Goal: Navigation & Orientation: Find specific page/section

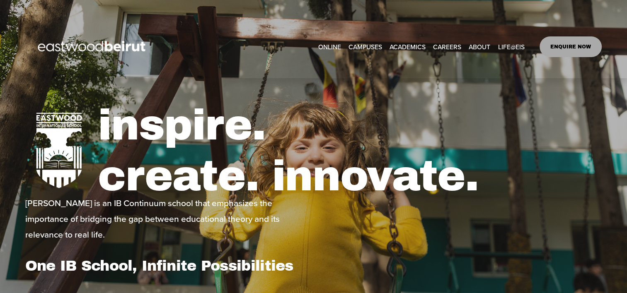
click at [0, 0] on span "Apple Partnership" at bounding box center [0, 0] width 0 height 0
click at [328, 43] on link "ONLINE" at bounding box center [329, 46] width 23 height 13
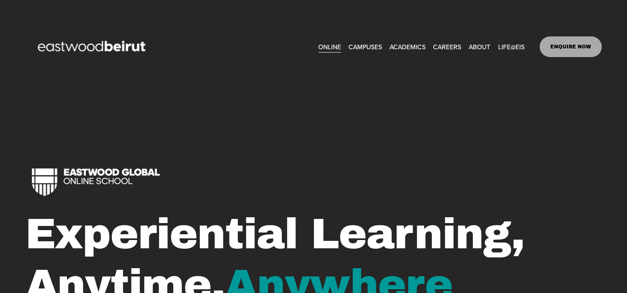
click at [450, 143] on div "Experiential Learning, Anytime, Anywhere" at bounding box center [313, 257] width 627 height 233
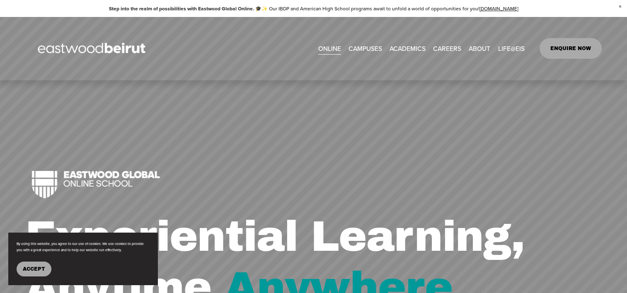
click at [0, 0] on link "EASTWOOD INTERNATIONAL SCHOOL ERBIL" at bounding box center [0, 0] width 0 height 0
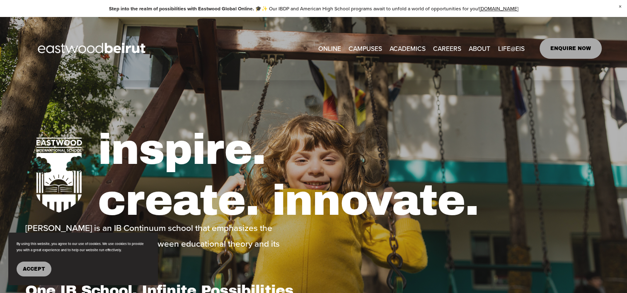
click at [178, 153] on h1 "inspire. create. innovate." at bounding box center [350, 176] width 504 height 102
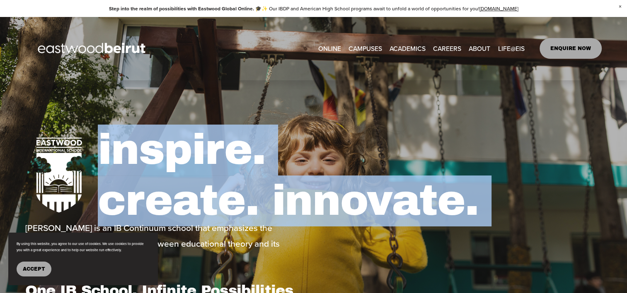
drag, startPoint x: 178, startPoint y: 153, endPoint x: 478, endPoint y: 223, distance: 308.1
click at [478, 223] on h1 "inspire. create. innovate." at bounding box center [350, 176] width 504 height 102
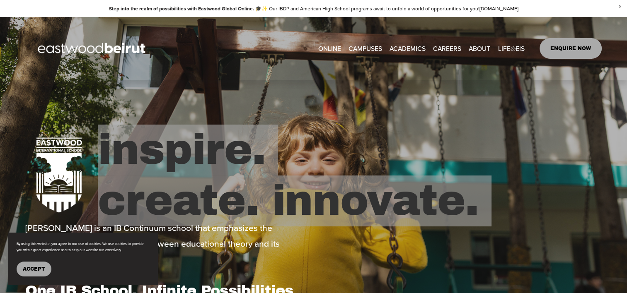
type input "*****"
